Goal: Information Seeking & Learning: Learn about a topic

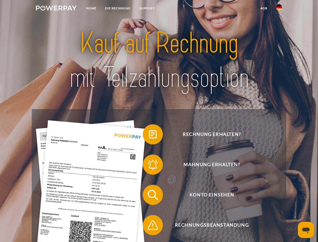
click at [56, 9] on img at bounding box center [56, 8] width 41 height 5
click at [279, 9] on img at bounding box center [279, 7] width 6 height 6
click at [264, 8] on link "agb" at bounding box center [264, 8] width 16 height 9
click at [149, 135] on span at bounding box center [145, 134] width 25 height 25
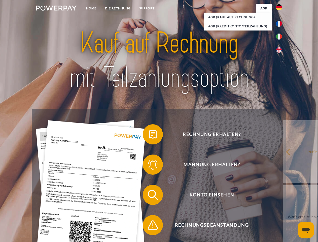
click at [149, 165] on span at bounding box center [145, 164] width 25 height 25
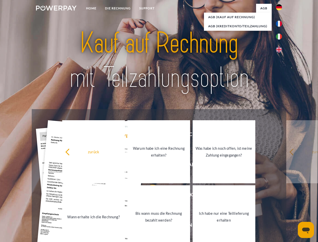
click at [149, 196] on link "Bis wann muss die Rechnung bezahlt werden?" at bounding box center [158, 216] width 63 height 63
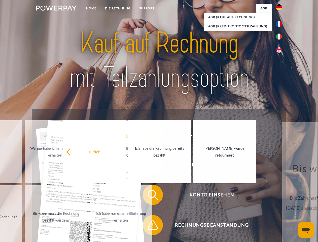
click at [149, 226] on span at bounding box center [145, 224] width 25 height 25
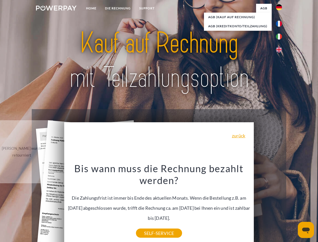
click at [306, 230] on icon "Messaging-Fenster öffnen" at bounding box center [306, 230] width 8 height 6
